Goal: Information Seeking & Learning: Understand process/instructions

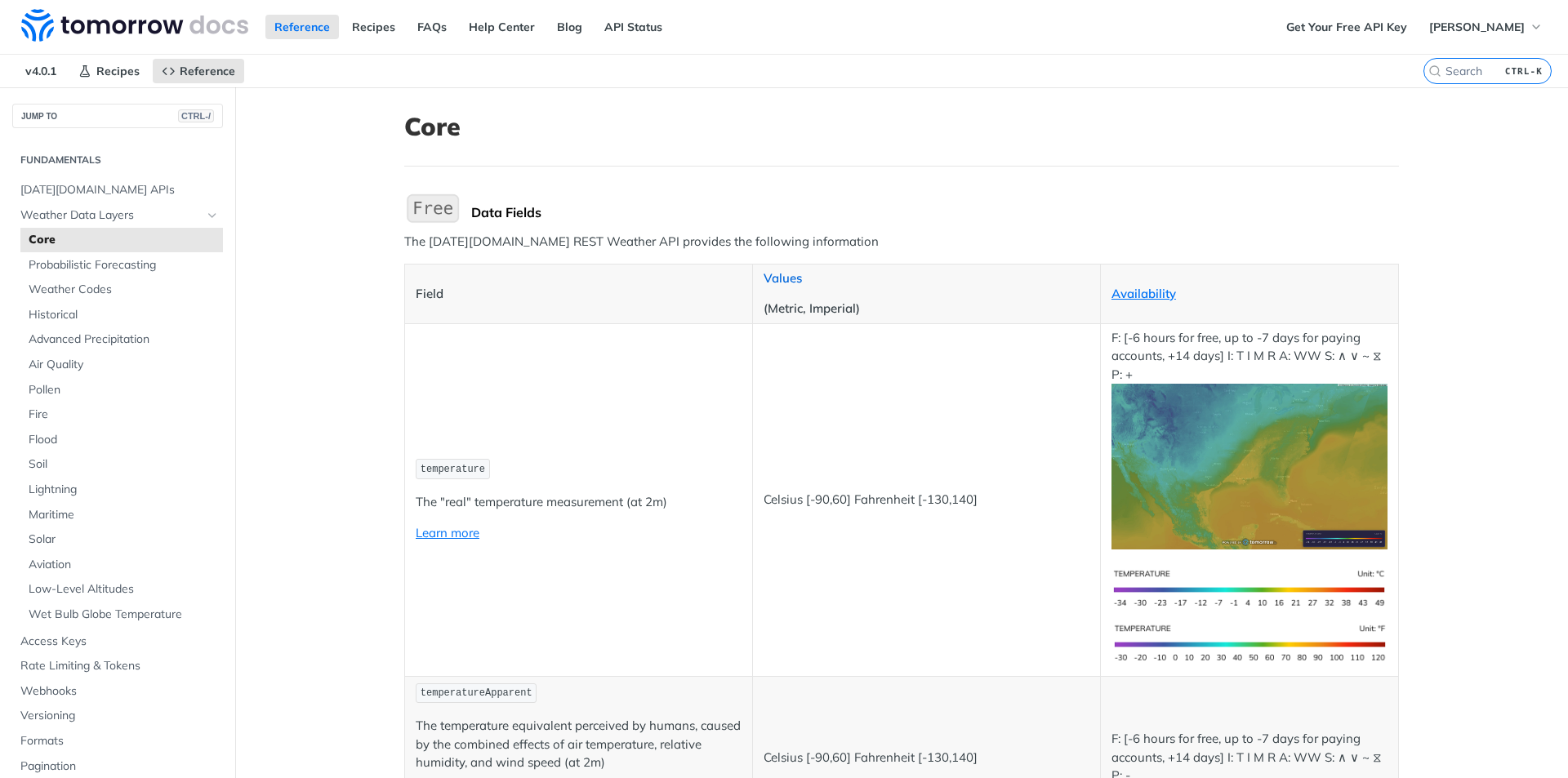
click at [769, 276] on link "Values" at bounding box center [783, 278] width 38 height 15
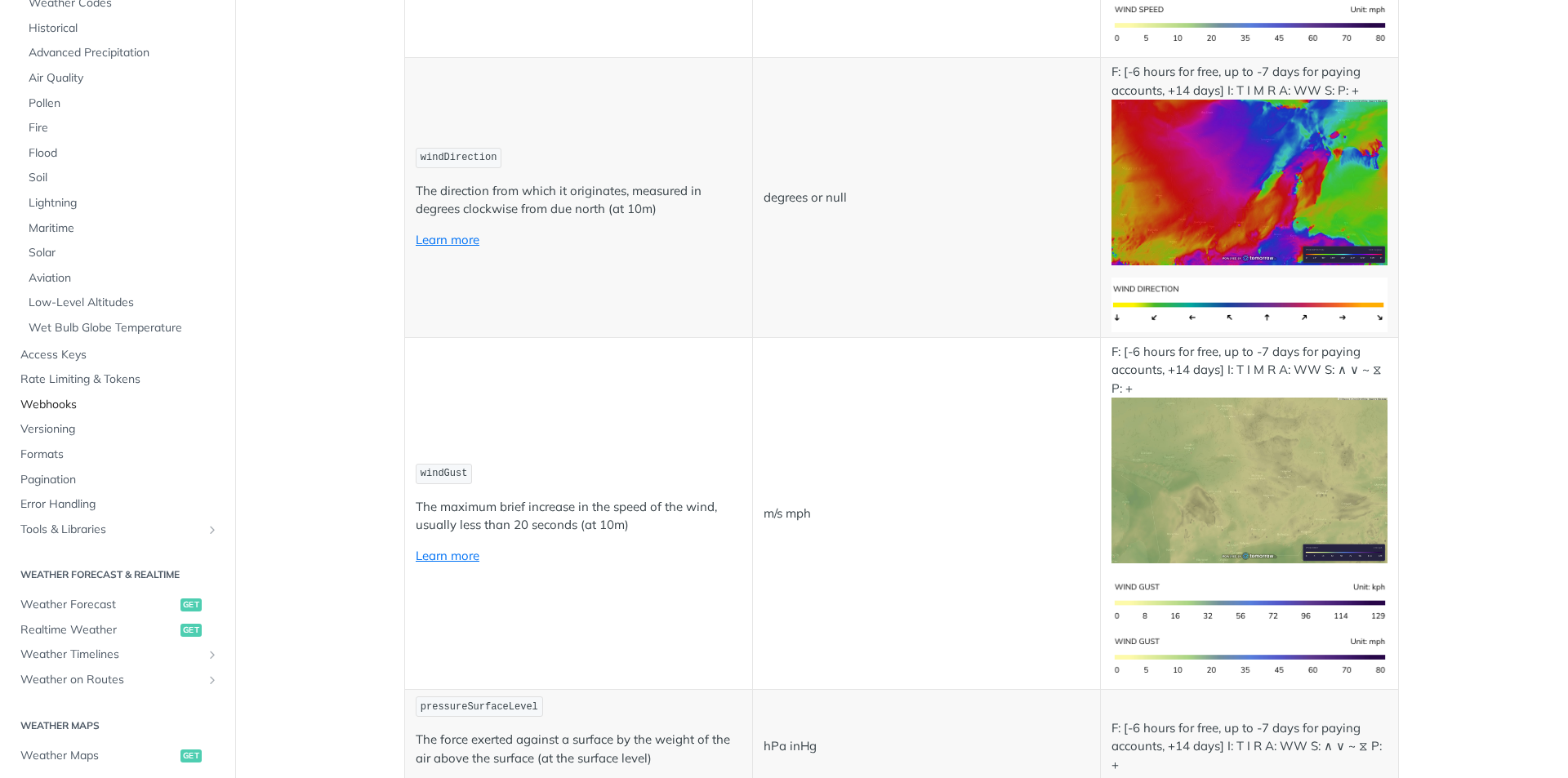
scroll to position [327, 0]
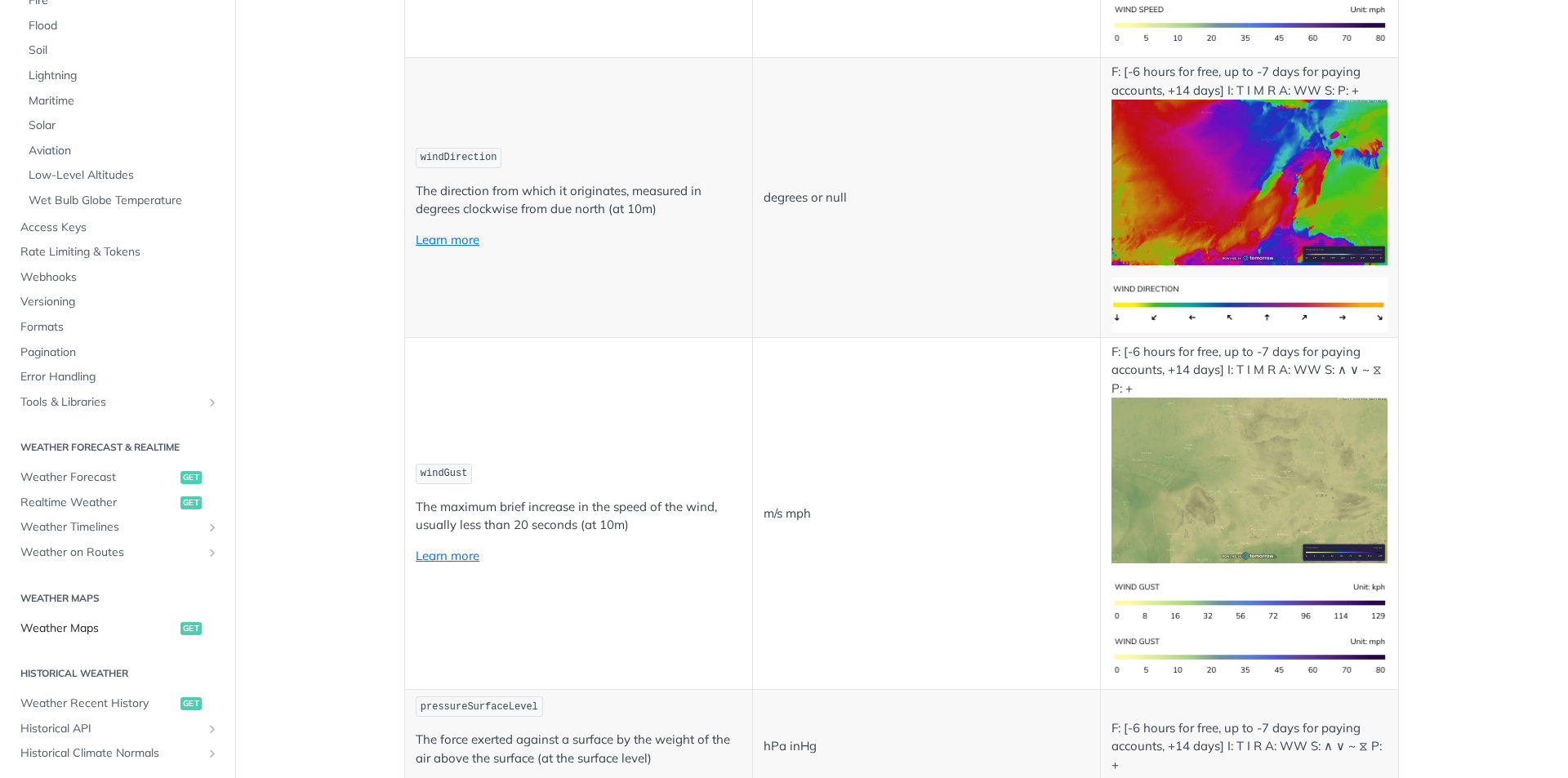
click at [76, 620] on span "Weather Maps" at bounding box center [98, 628] width 156 height 16
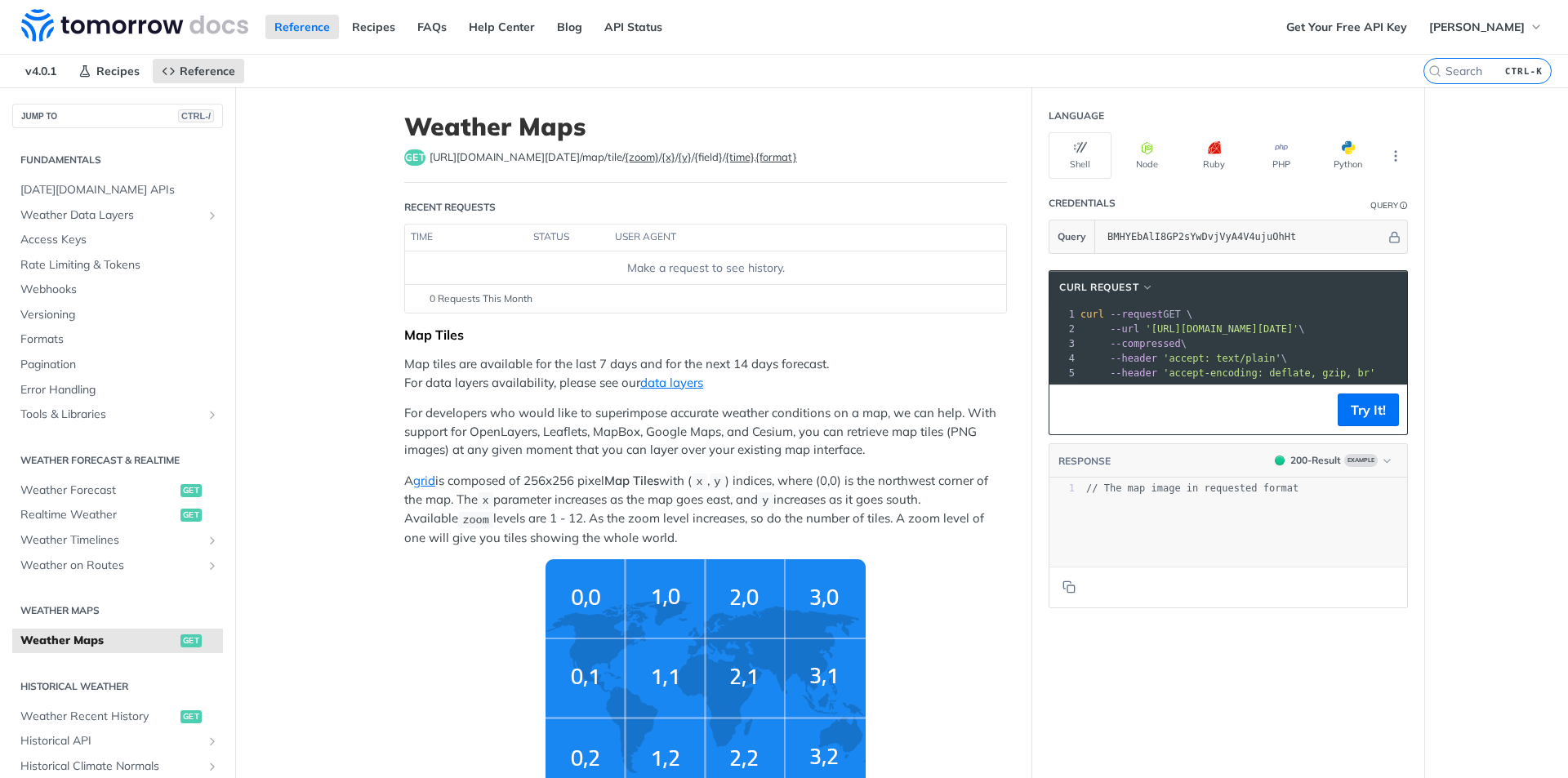
click at [694, 154] on label "{field}" at bounding box center [708, 157] width 28 height 13
click at [694, 159] on label "{field}" at bounding box center [708, 157] width 28 height 13
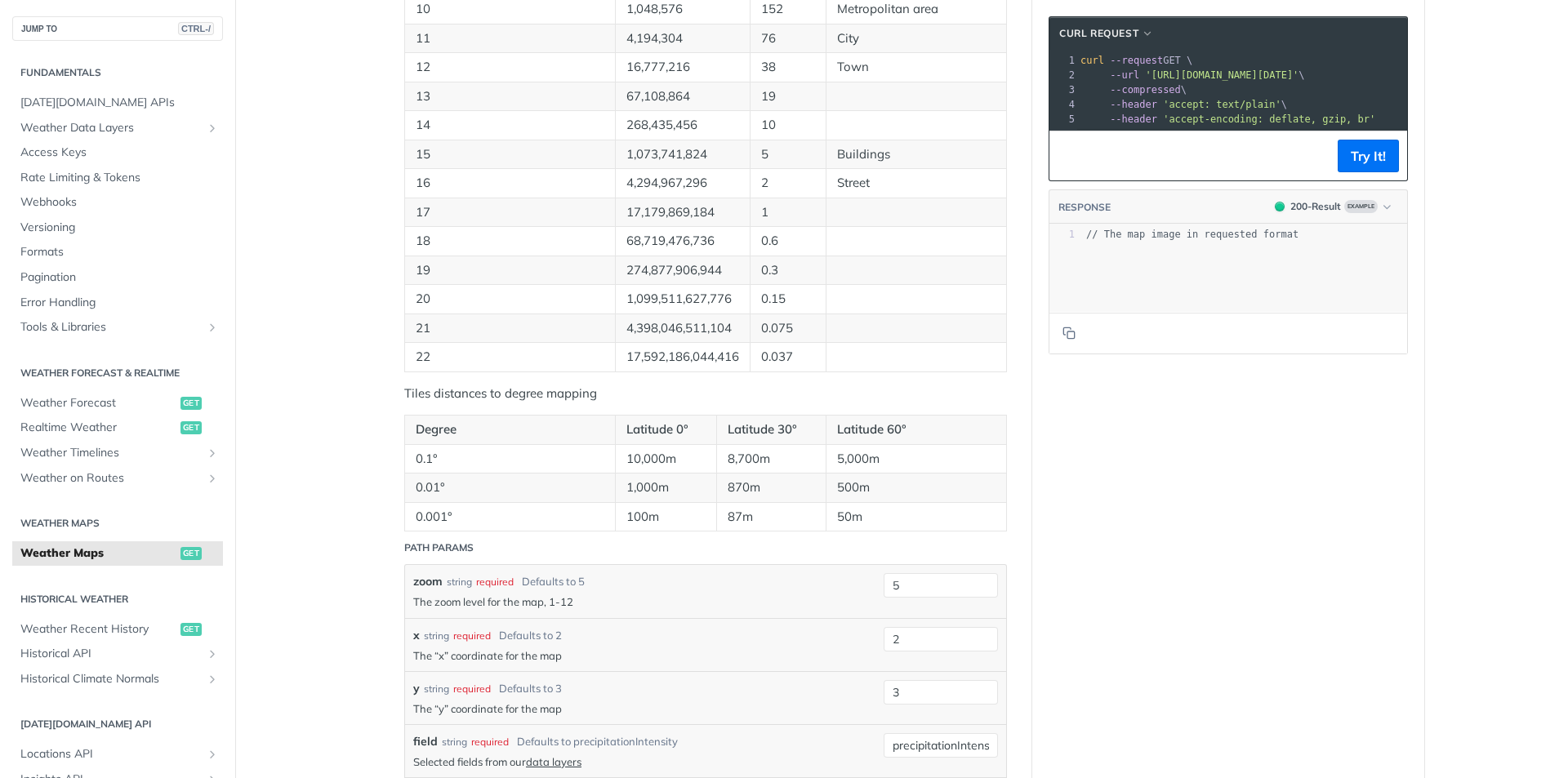
scroll to position [1715, 0]
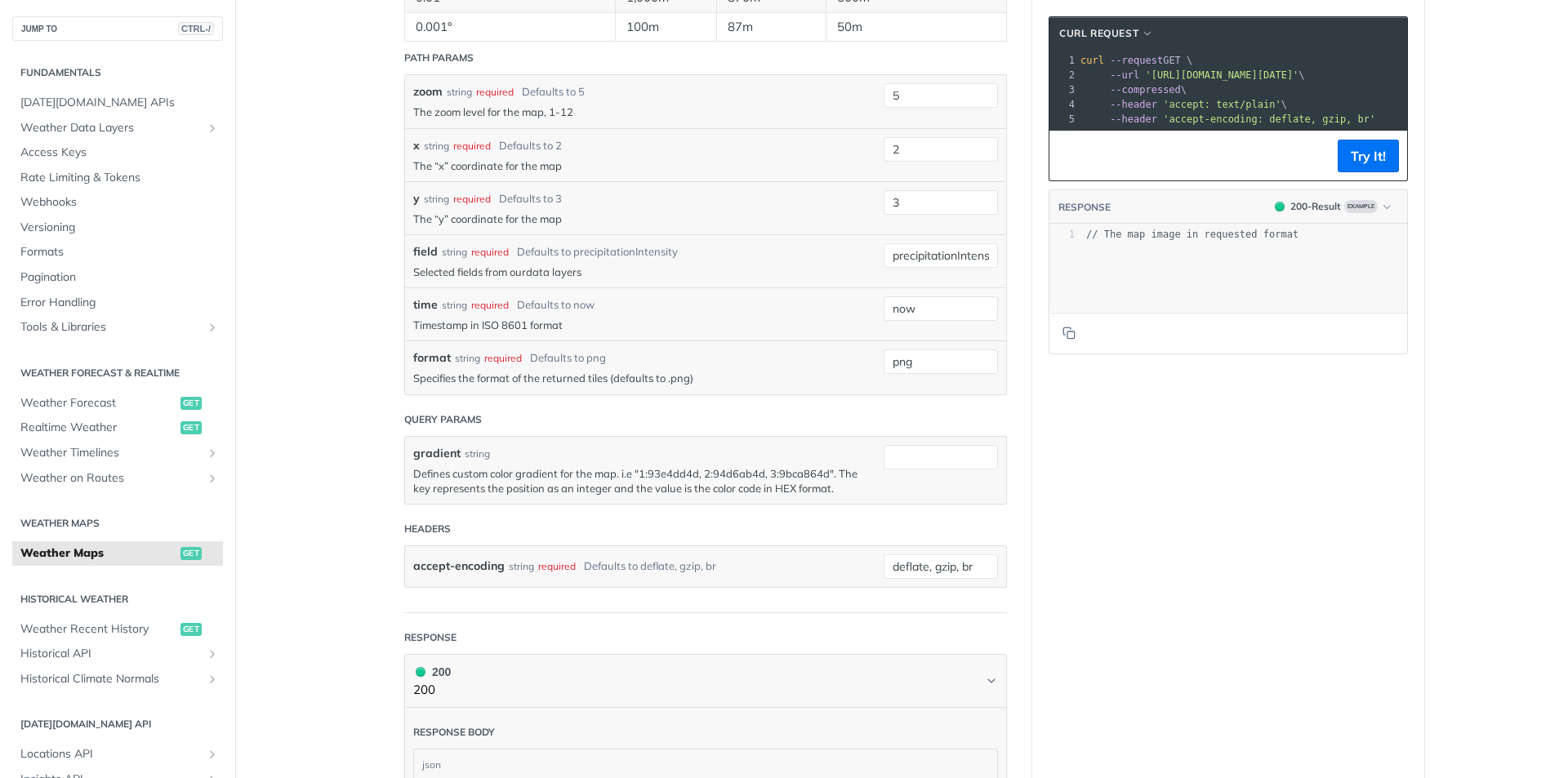
click at [566, 268] on link "data layers" at bounding box center [554, 272] width 55 height 13
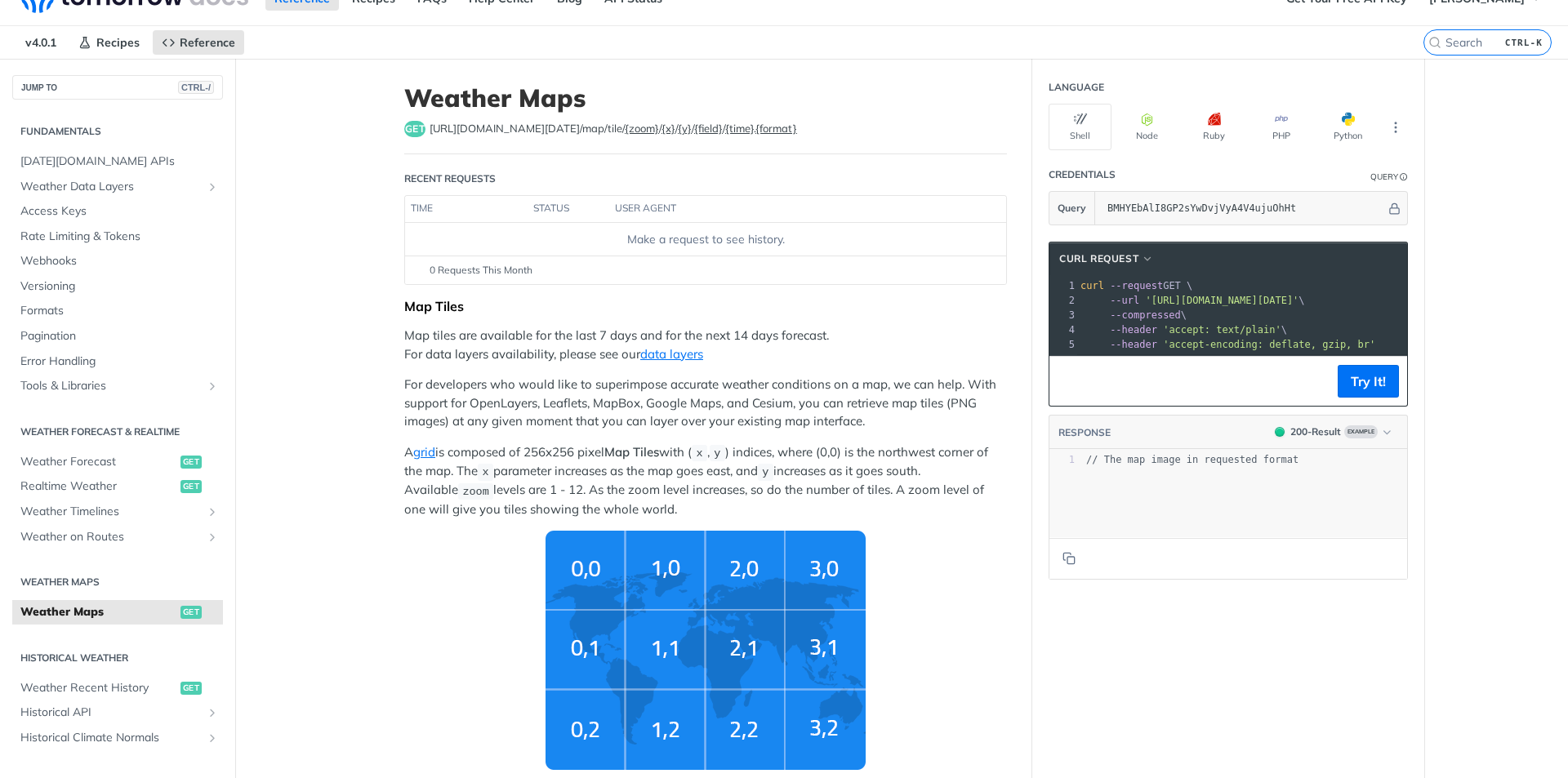
scroll to position [0, 0]
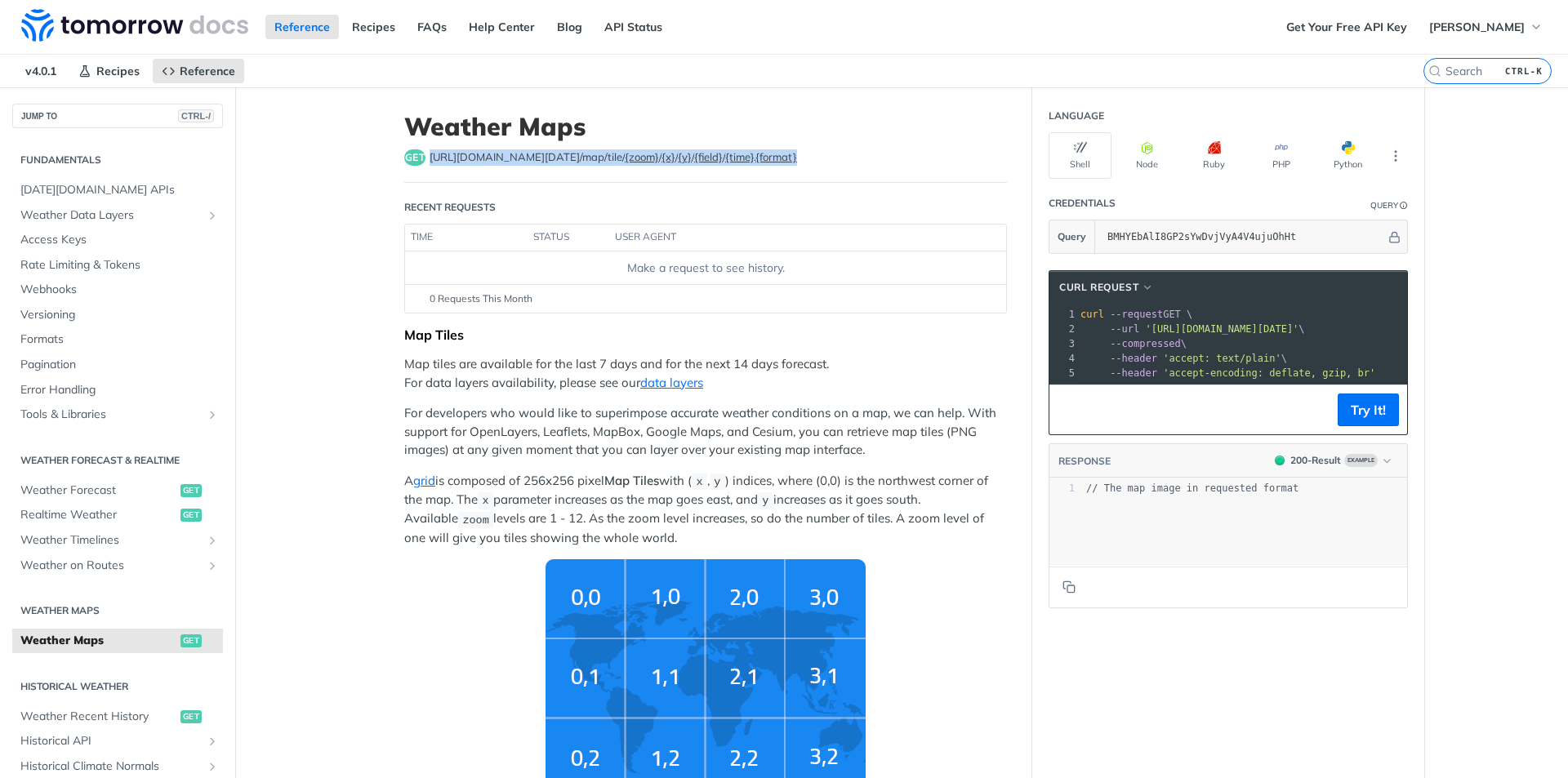
drag, startPoint x: 773, startPoint y: 164, endPoint x: 422, endPoint y: 152, distance: 351.2
click at [422, 152] on div "get [URL][DOMAIN_NAME][DATE] /map/tile/ {zoom} / {x} / {y} / {field} / {time} .…" at bounding box center [706, 157] width 602 height 16
copy span "[URL][DOMAIN_NAME][DATE] /map/tile/ {zoom} / {x} / {y} / {field} / {time} . {fo…"
drag, startPoint x: 1116, startPoint y: 329, endPoint x: 1253, endPoint y: 324, distance: 137.1
click at [1197, 324] on span "'[URL][DOMAIN_NAME][DATE]'" at bounding box center [1121, 329] width 154 height 11
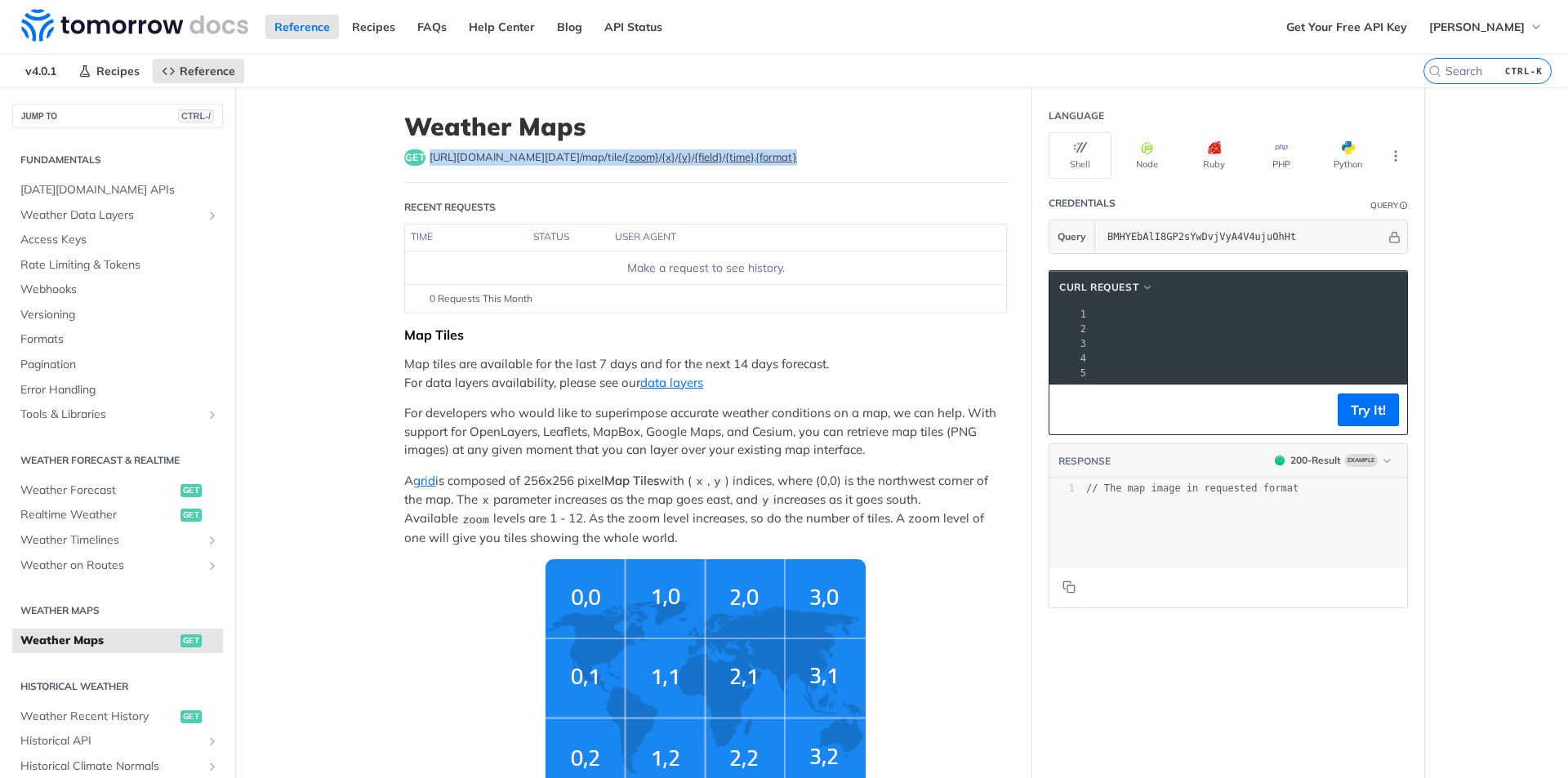
drag, startPoint x: 1237, startPoint y: 323, endPoint x: 1382, endPoint y: 335, distance: 145.5
click at [1382, 335] on pre "--url '[URL][DOMAIN_NAME][DATE]' \" at bounding box center [1041, 329] width 755 height 14
copy span "?apikey=BMHYEbAlI8GP2sYwDvjVyA4V4ujuOhHt"
